Goal: Task Accomplishment & Management: Manage account settings

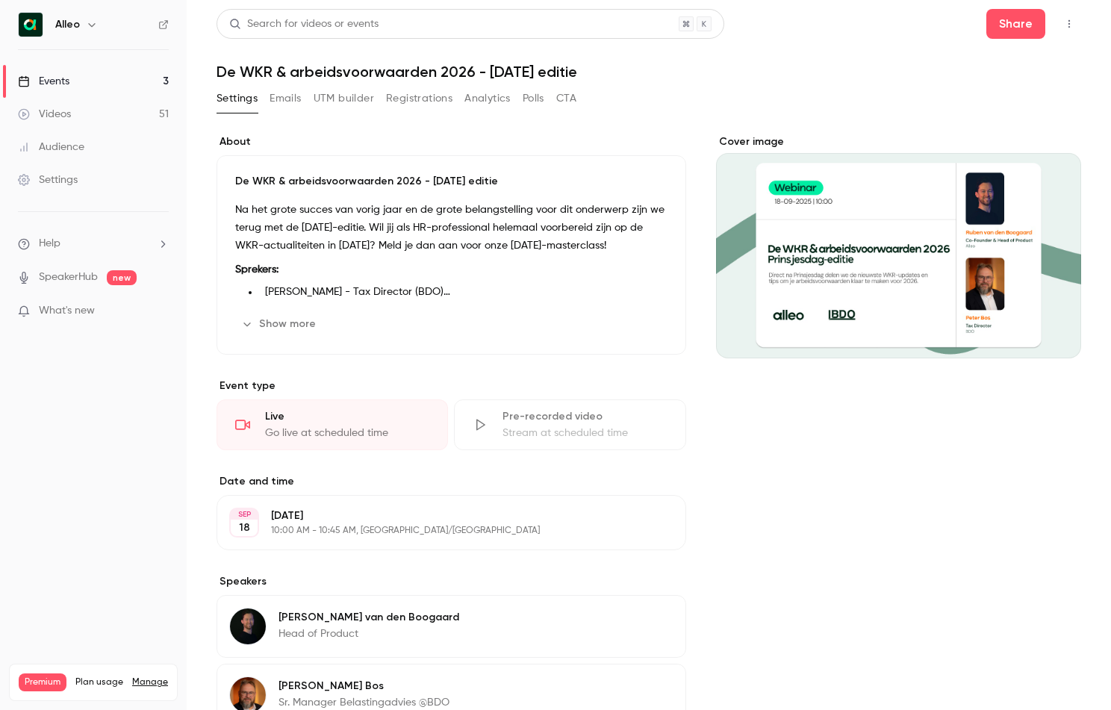
scroll to position [107, 0]
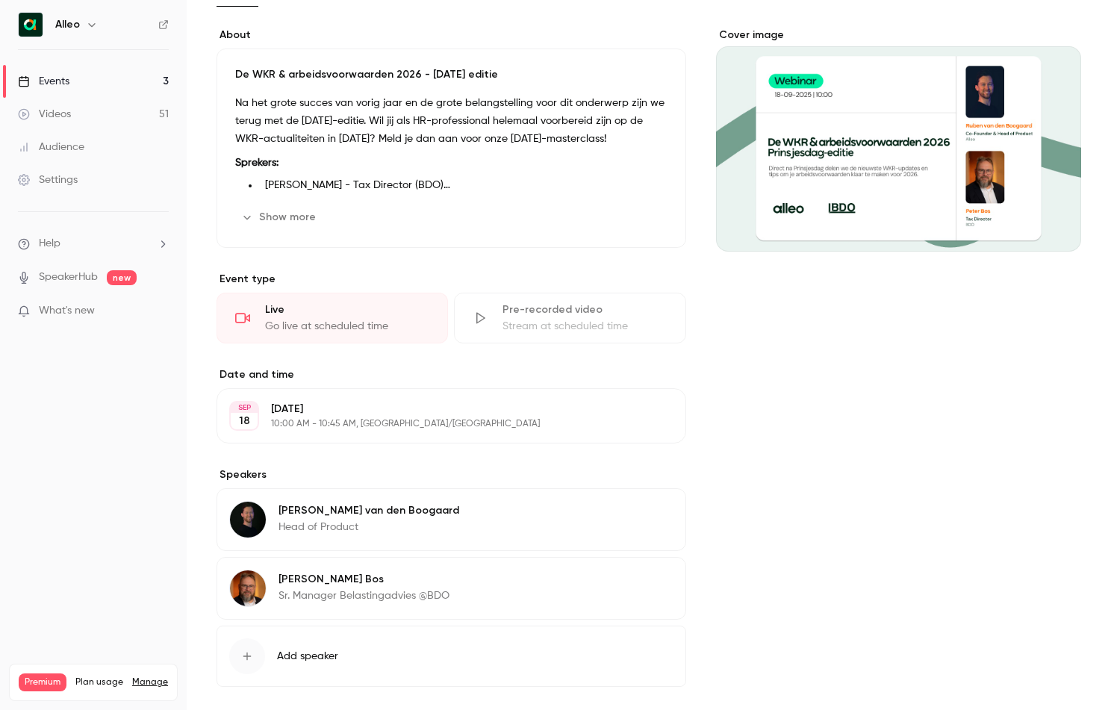
click at [129, 76] on link "Events 3" at bounding box center [93, 81] width 187 height 33
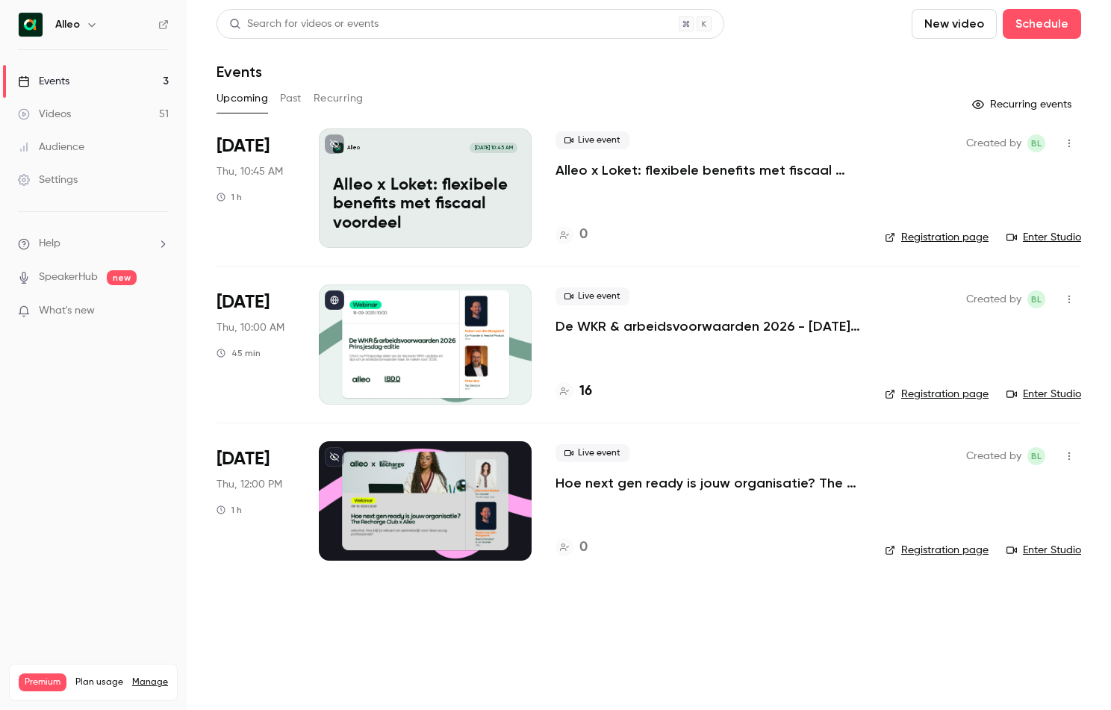
click at [639, 323] on p "De WKR & arbeidsvoorwaarden 2026 - [DATE] editie" at bounding box center [708, 326] width 305 height 18
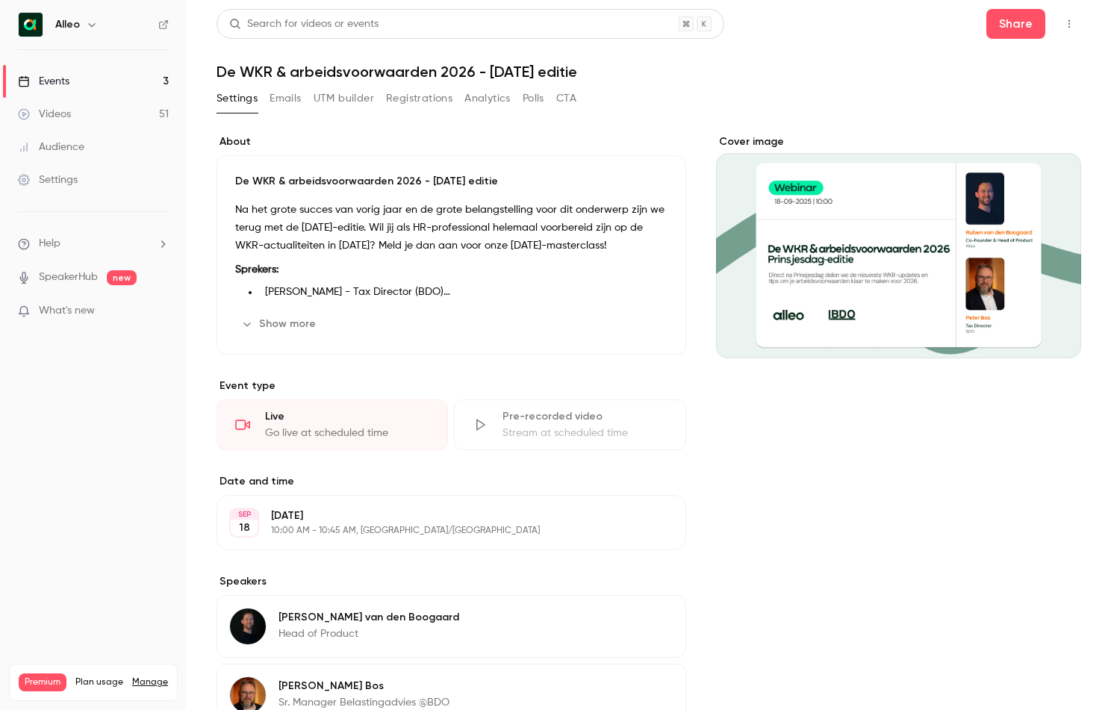
click at [422, 102] on button "Registrations" at bounding box center [419, 99] width 66 height 24
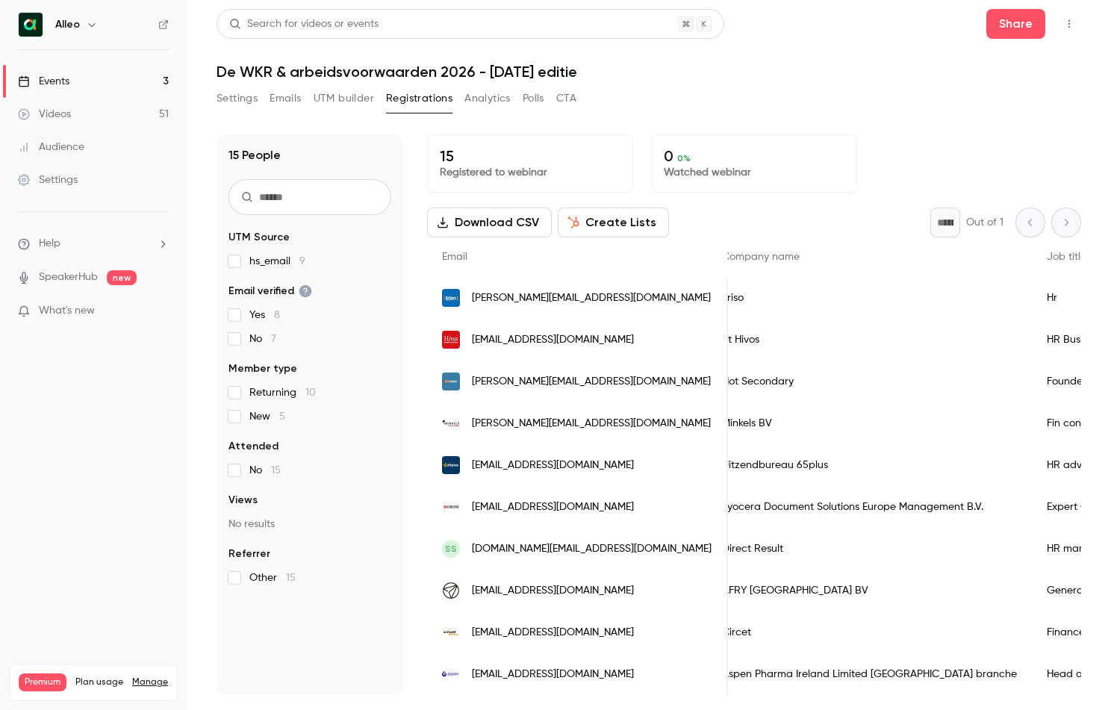
click at [143, 72] on link "Events 3" at bounding box center [93, 81] width 187 height 33
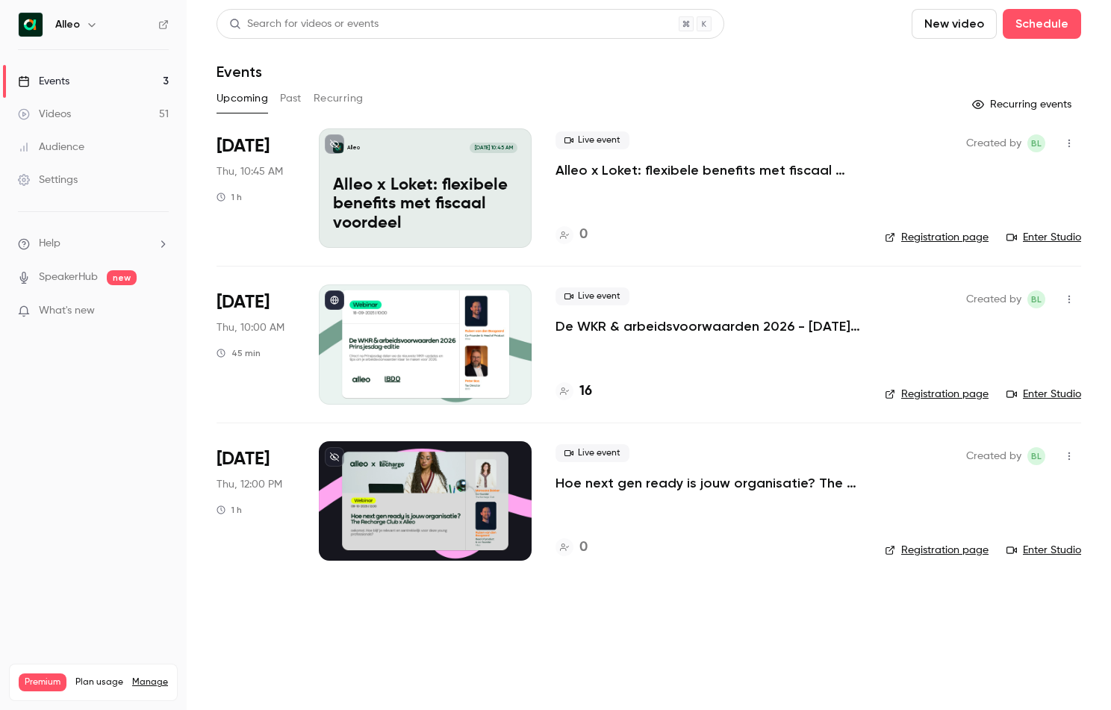
click at [665, 326] on p "De WKR & arbeidsvoorwaarden 2026 - [DATE] editie" at bounding box center [708, 326] width 305 height 18
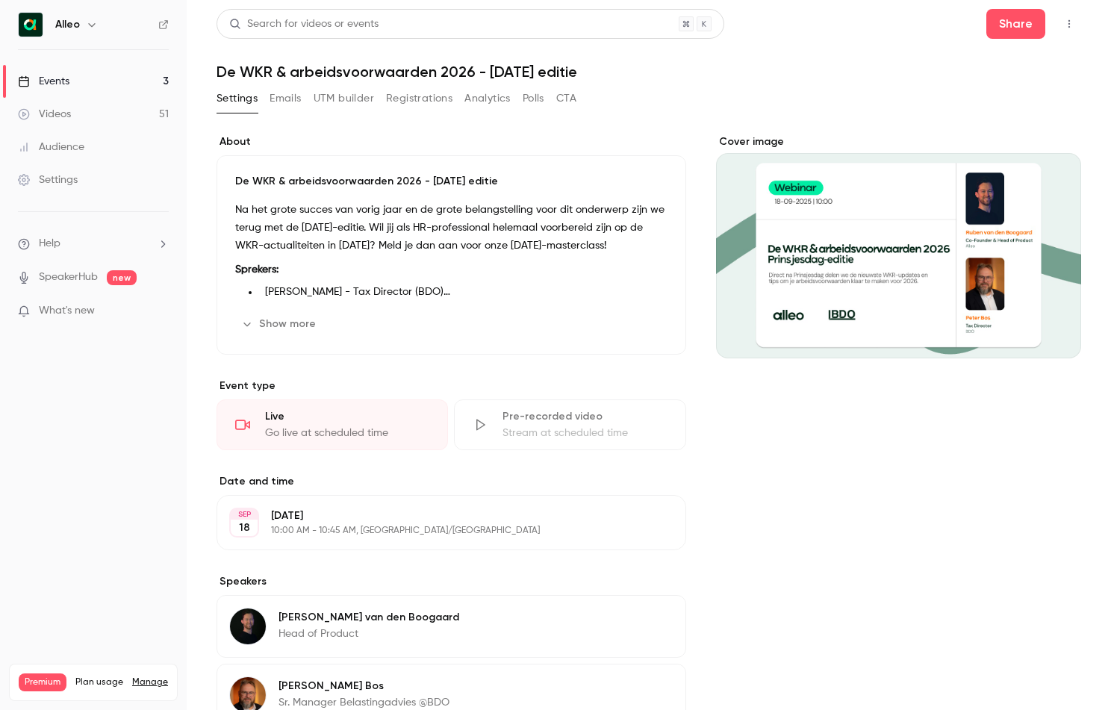
click at [410, 93] on button "Registrations" at bounding box center [419, 99] width 66 height 24
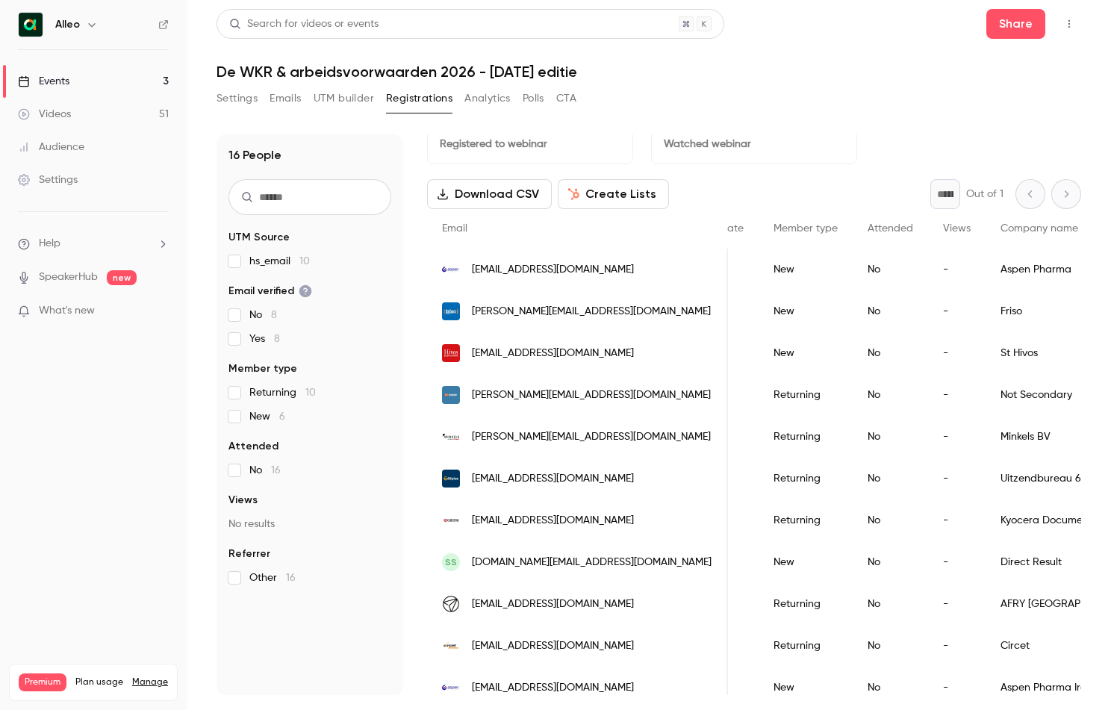
scroll to position [31, 0]
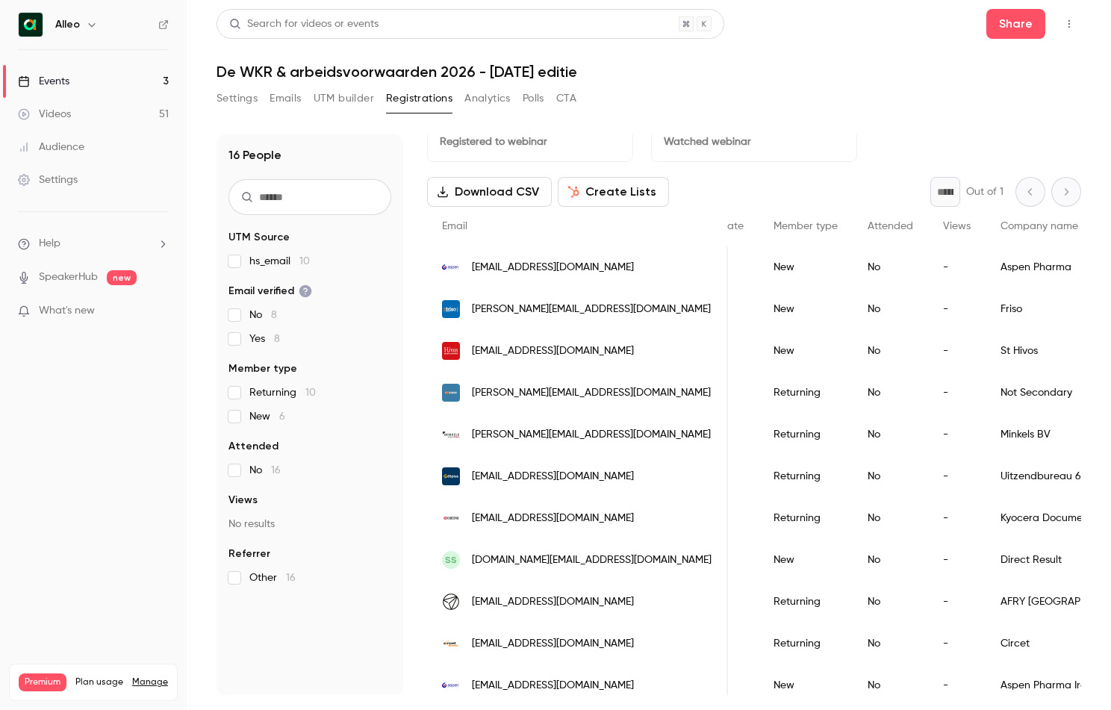
click at [139, 84] on link "Events 3" at bounding box center [93, 81] width 187 height 33
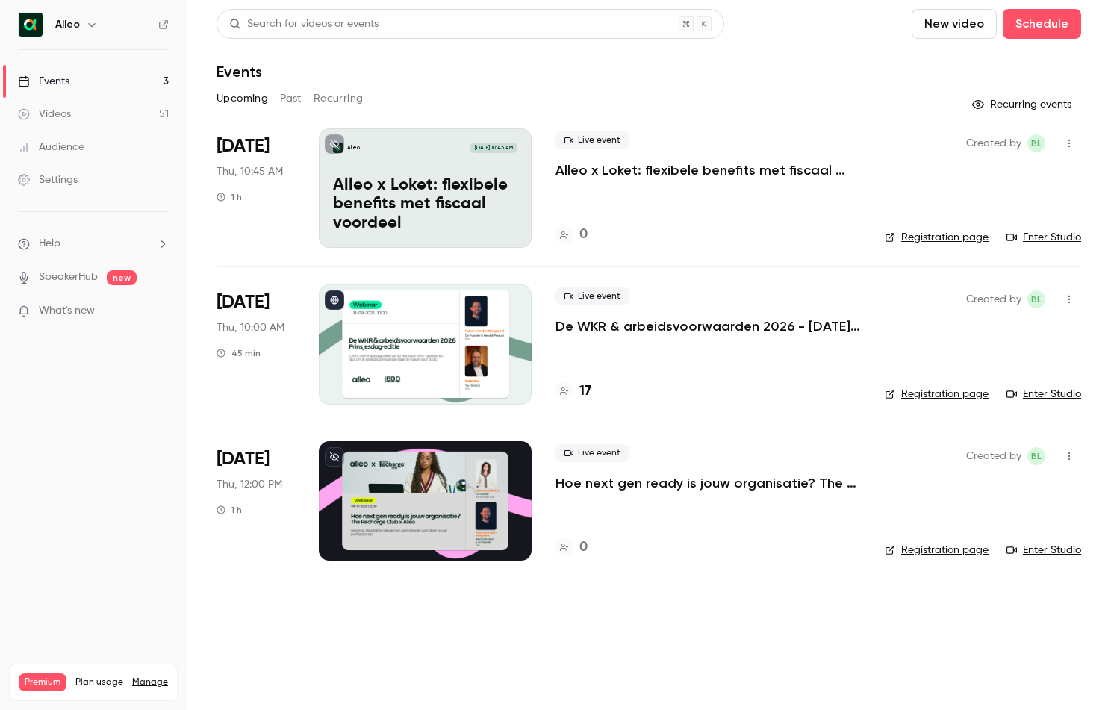
click at [630, 317] on div "Live event De WKR & arbeidsvoorwaarden 2026 - [DATE] editie" at bounding box center [708, 311] width 305 height 48
click at [645, 327] on p "De WKR & arbeidsvoorwaarden 2026 - [DATE] editie" at bounding box center [708, 326] width 305 height 18
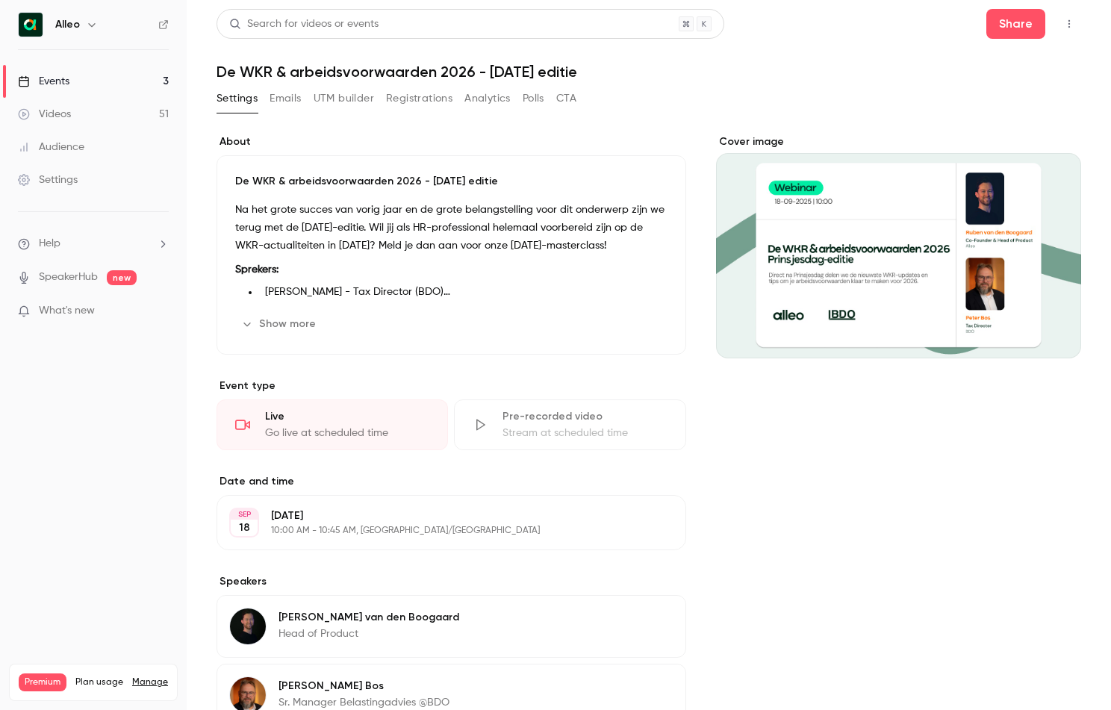
click at [289, 105] on button "Emails" at bounding box center [285, 99] width 31 height 24
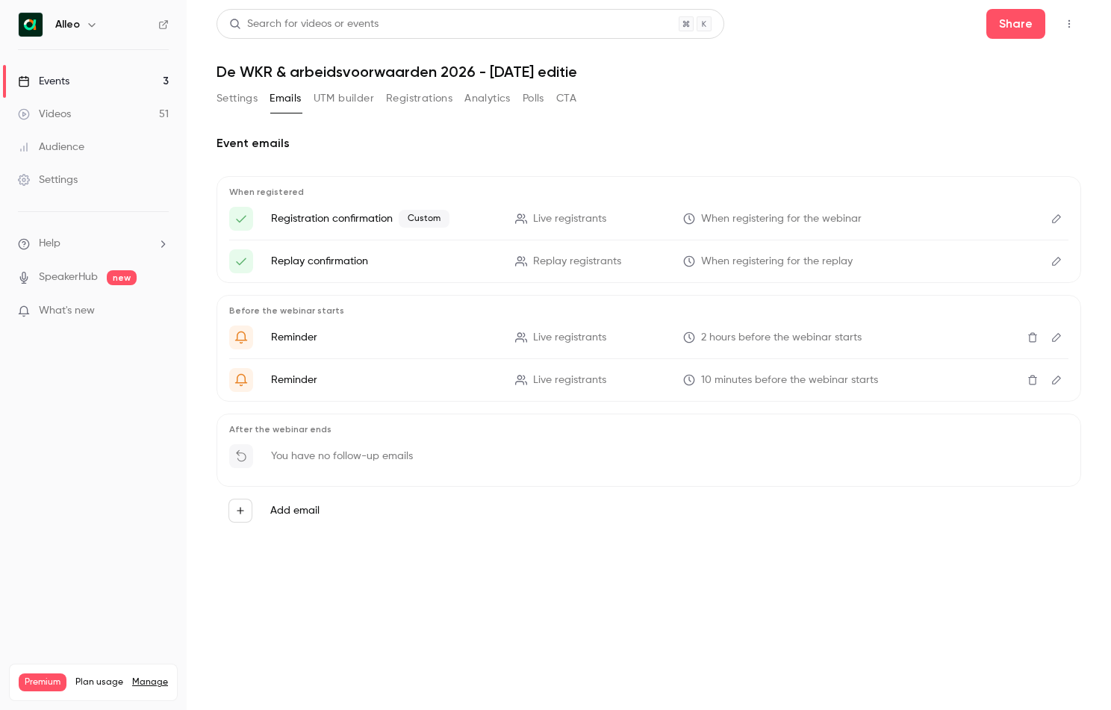
click at [420, 102] on button "Registrations" at bounding box center [419, 99] width 66 height 24
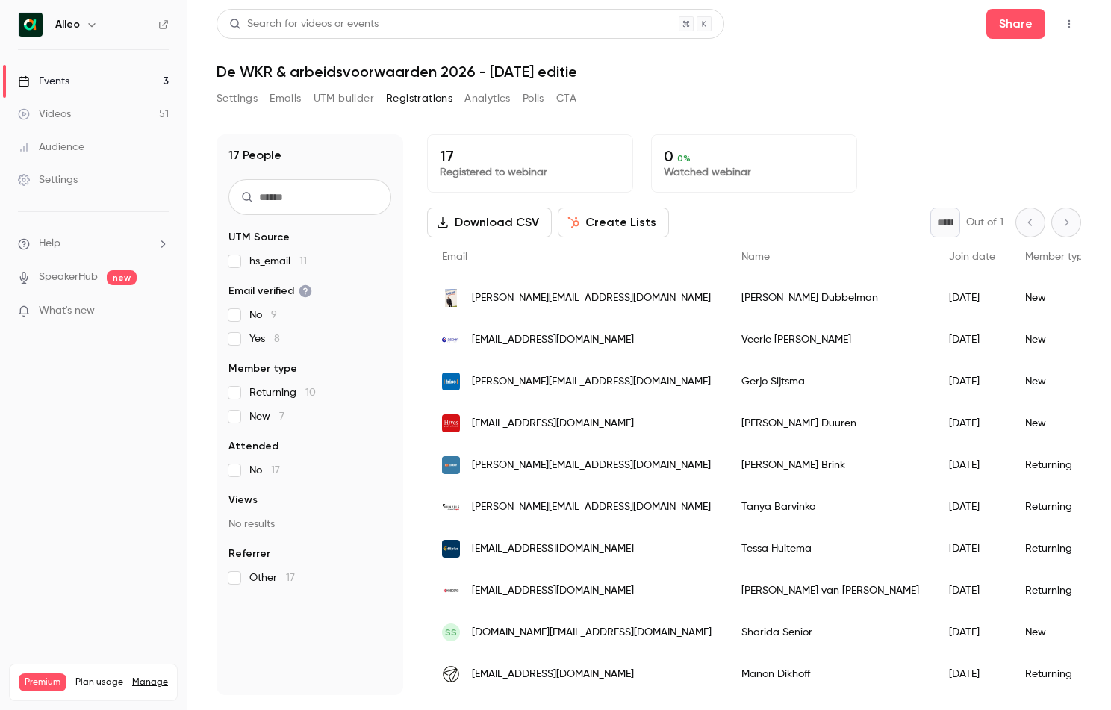
click at [296, 99] on button "Emails" at bounding box center [285, 99] width 31 height 24
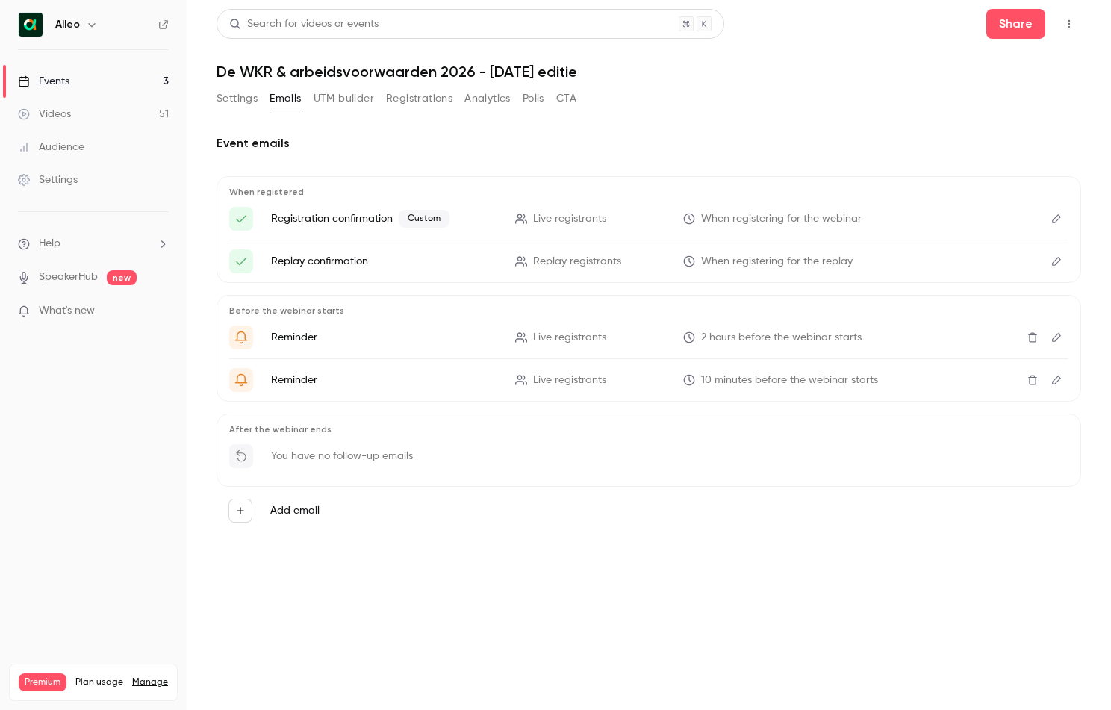
click at [1060, 214] on icon "Edit" at bounding box center [1057, 219] width 12 height 10
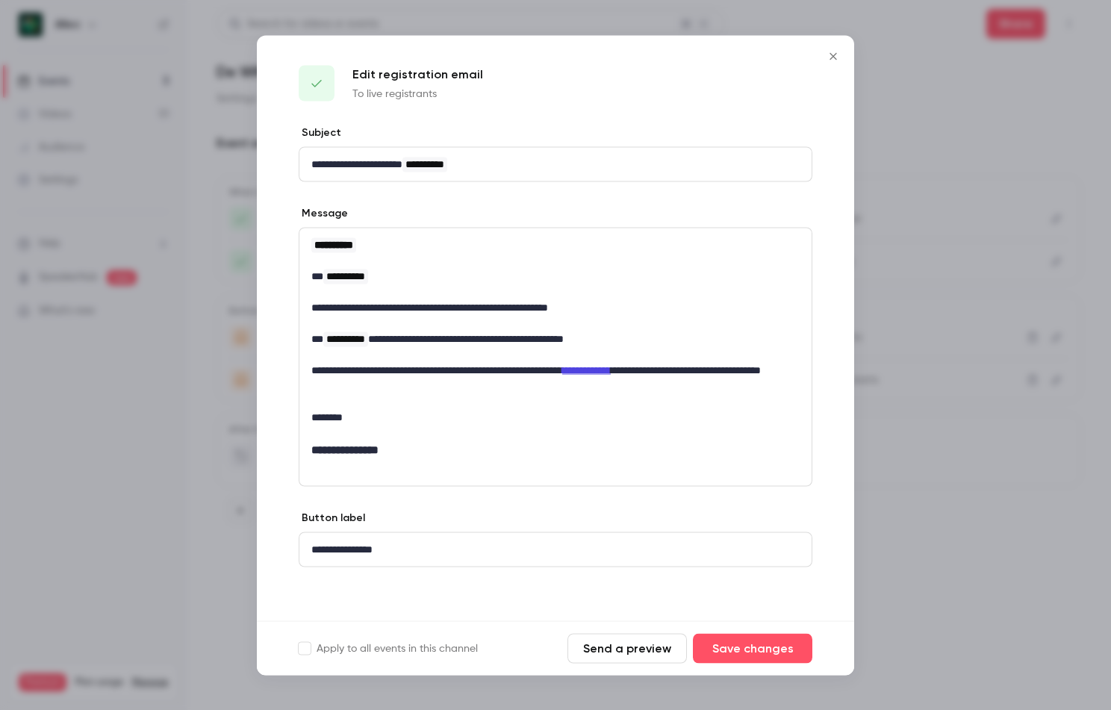
click at [830, 56] on icon "Close" at bounding box center [833, 56] width 18 height 12
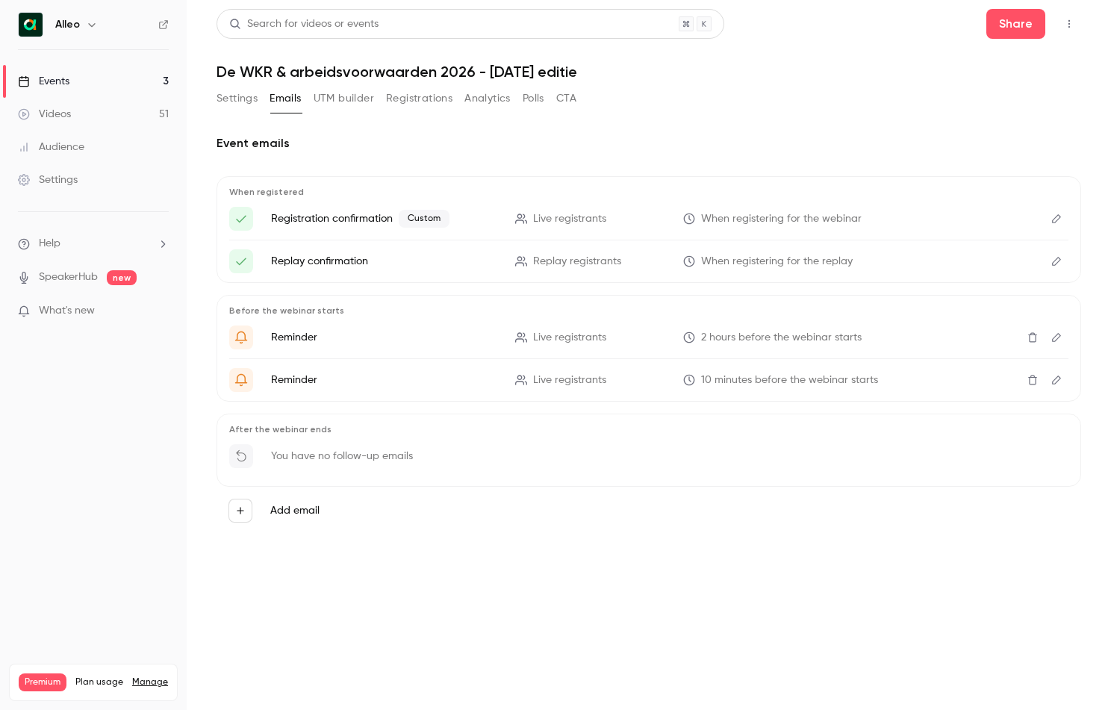
click at [407, 101] on button "Registrations" at bounding box center [419, 99] width 66 height 24
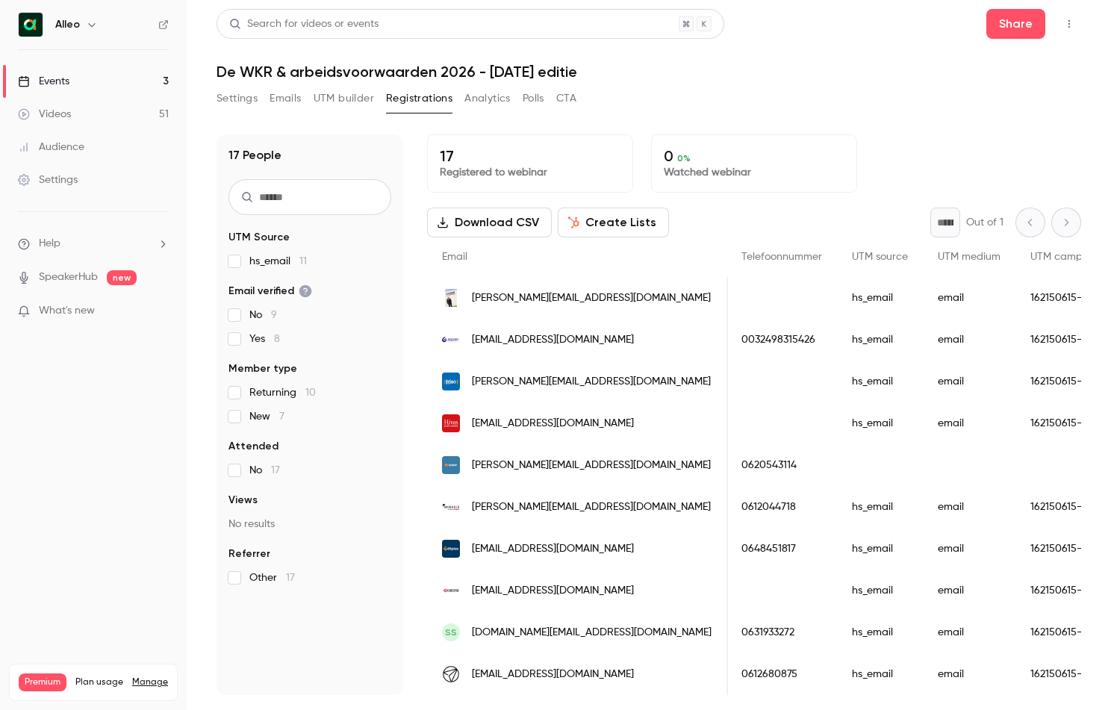
click at [138, 81] on link "Events 3" at bounding box center [93, 81] width 187 height 33
